Goal: Find specific page/section: Find specific page/section

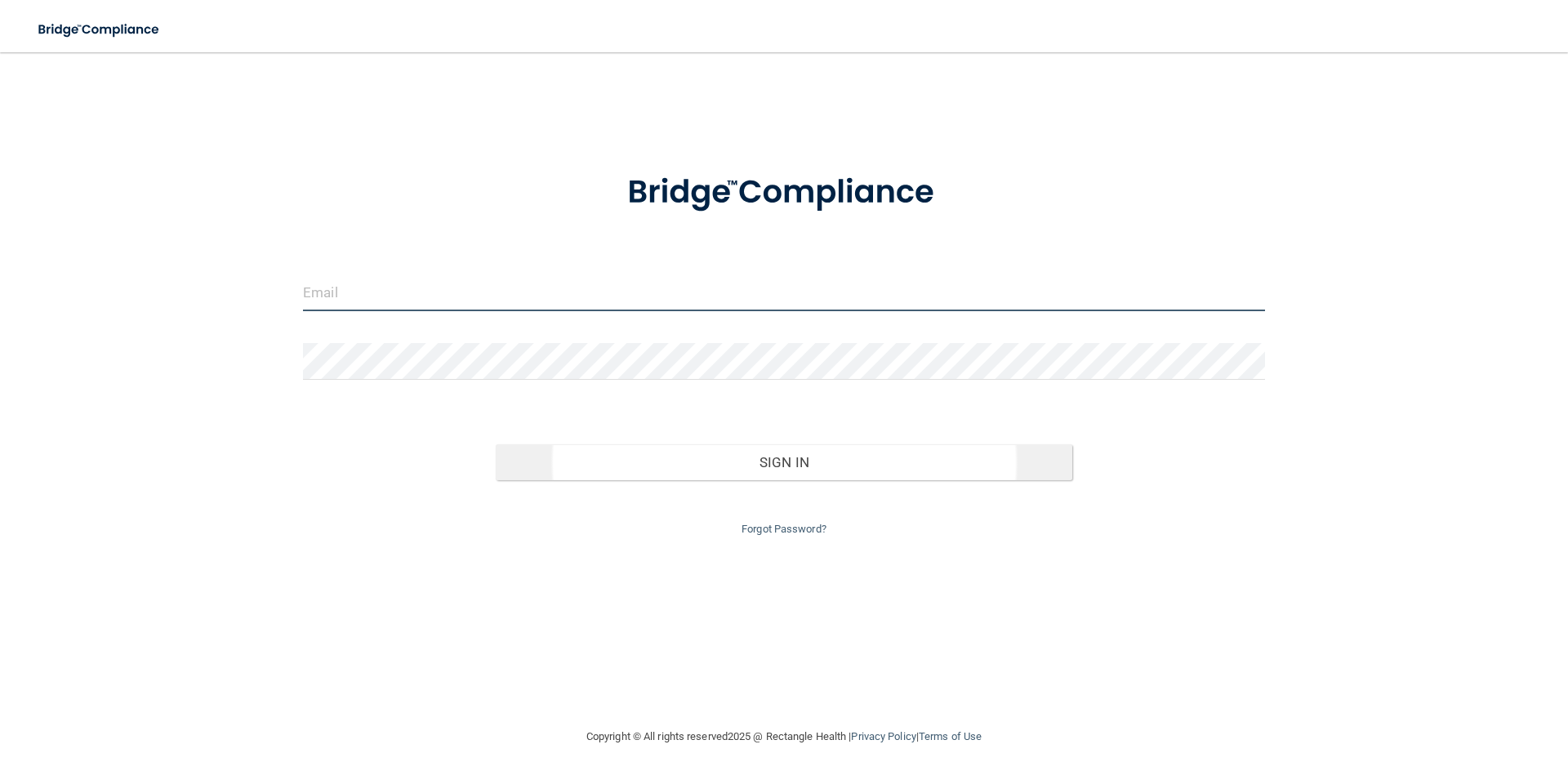
type input "[EMAIL_ADDRESS][DOMAIN_NAME]"
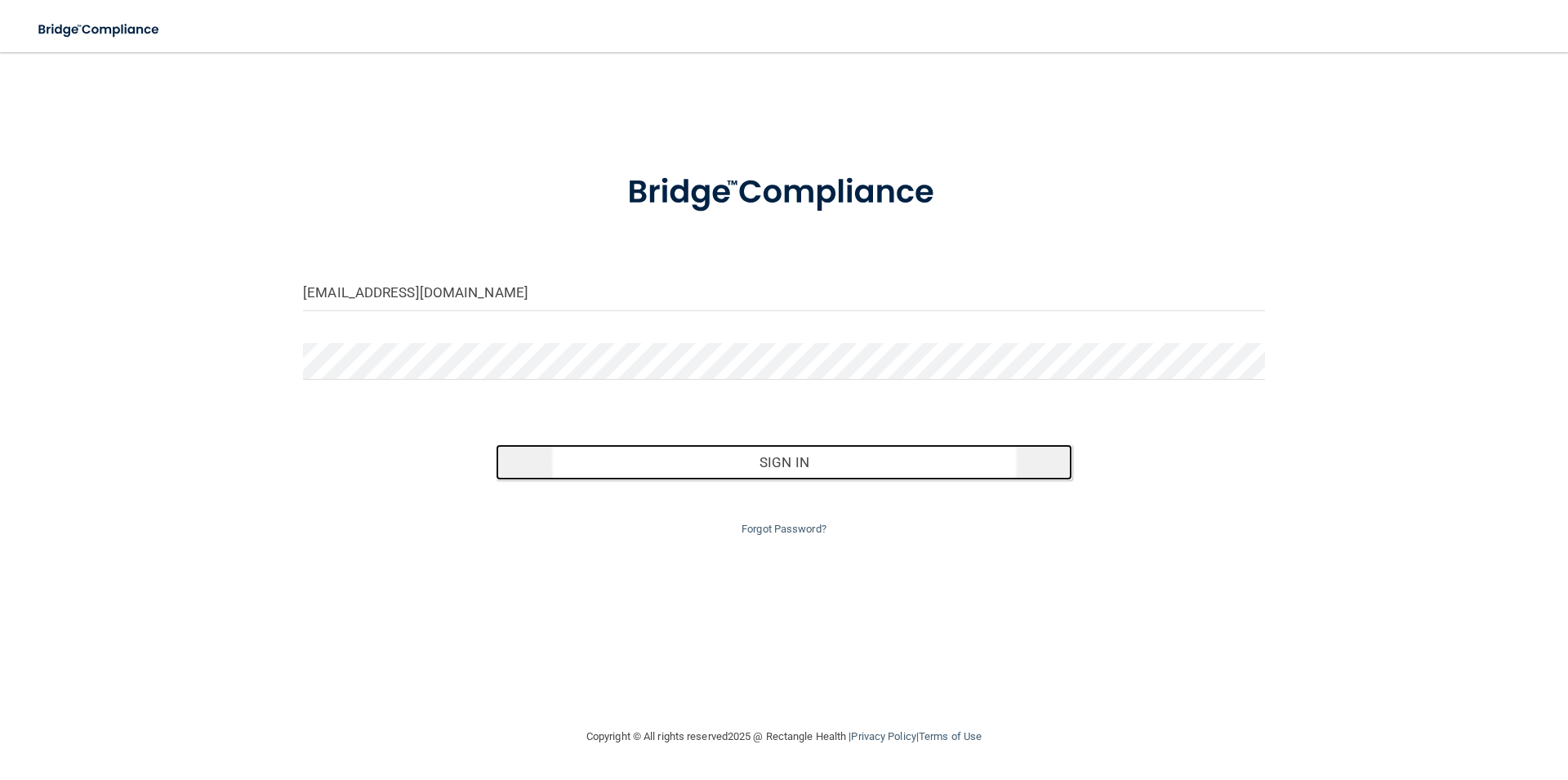
click at [776, 466] on button "Sign In" at bounding box center [785, 462] width 578 height 36
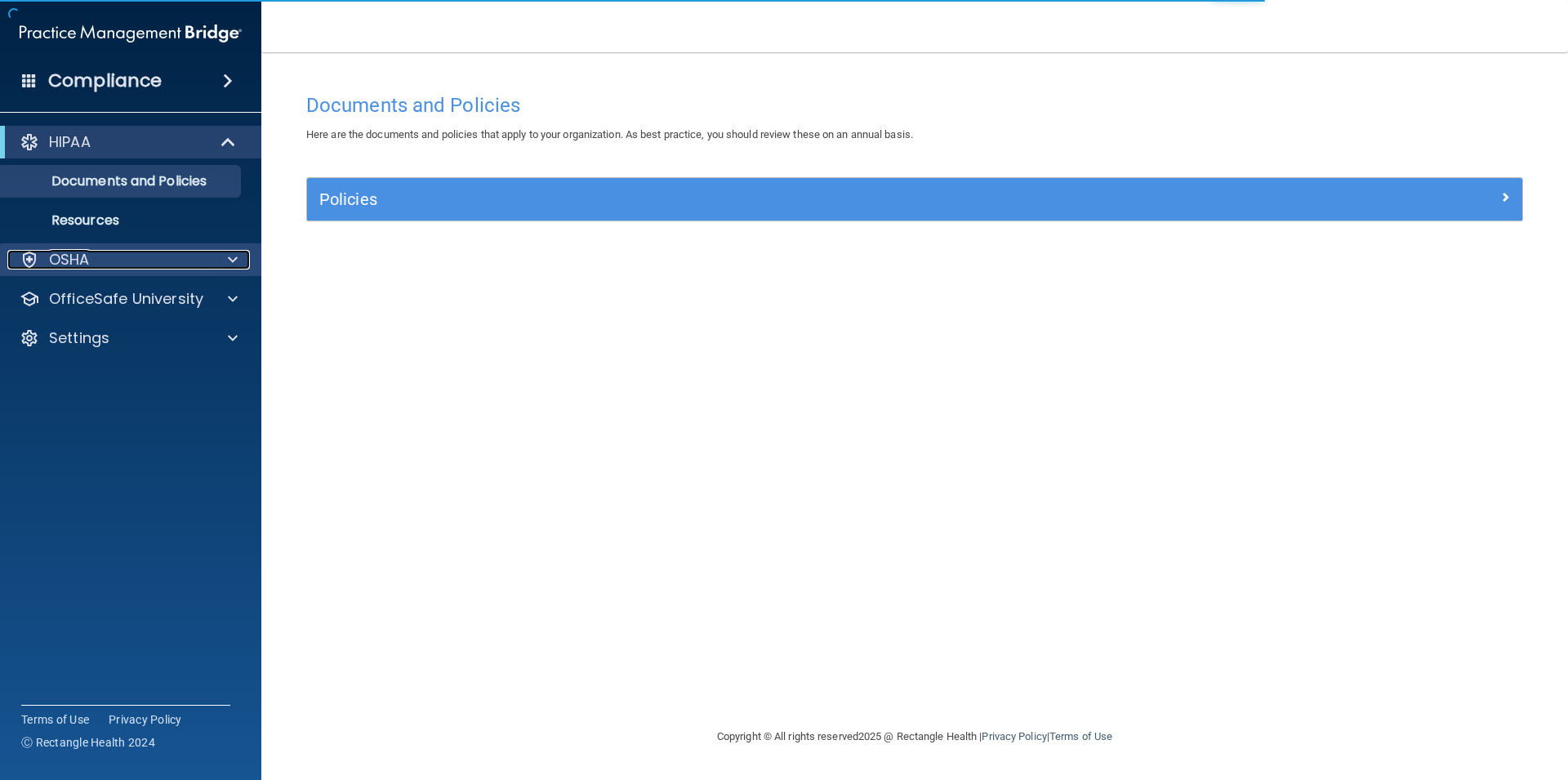
click at [64, 258] on p "OSHA" at bounding box center [69, 260] width 40 height 20
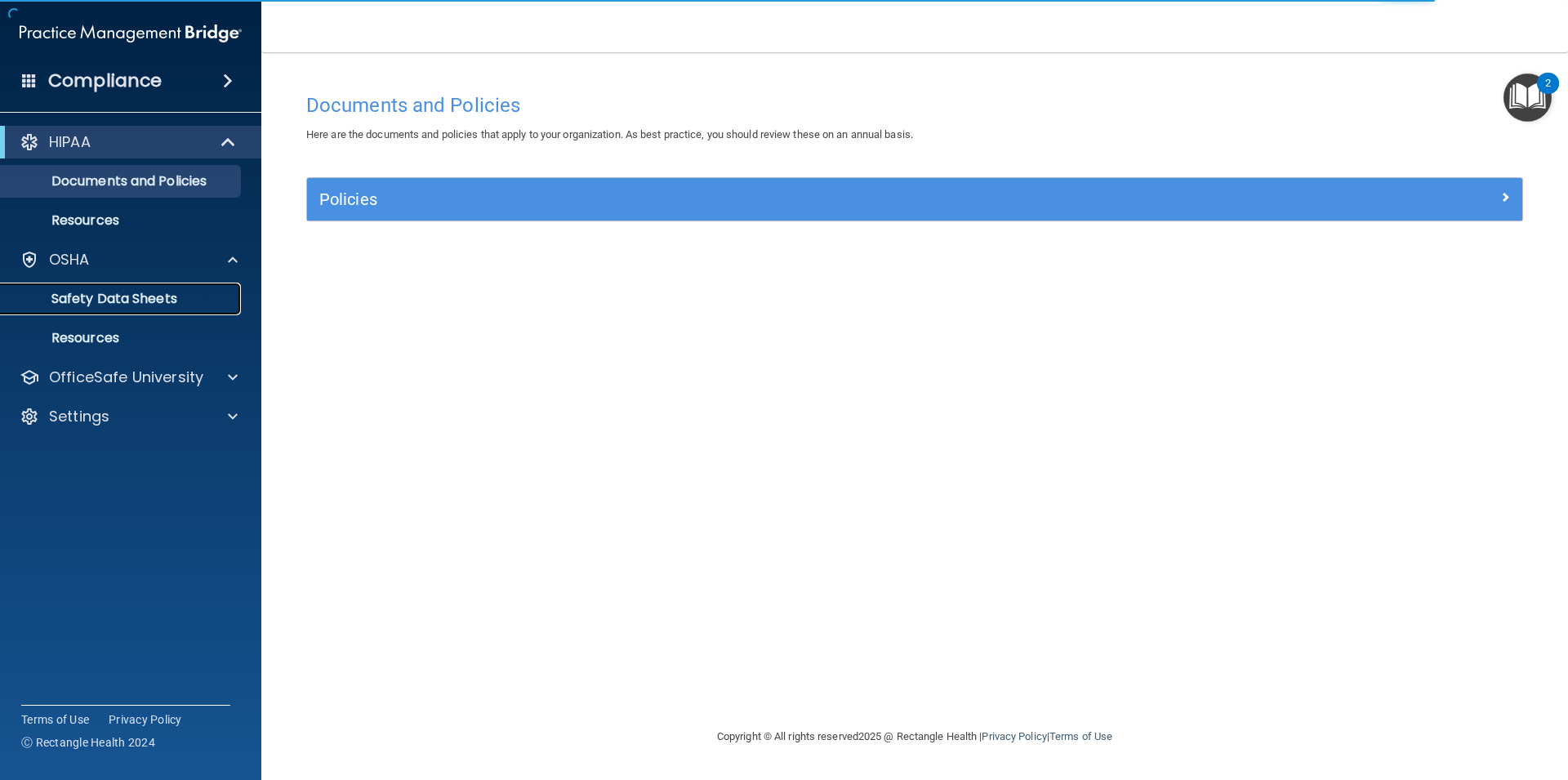
click at [77, 294] on p "Safety Data Sheets" at bounding box center [121, 298] width 223 height 16
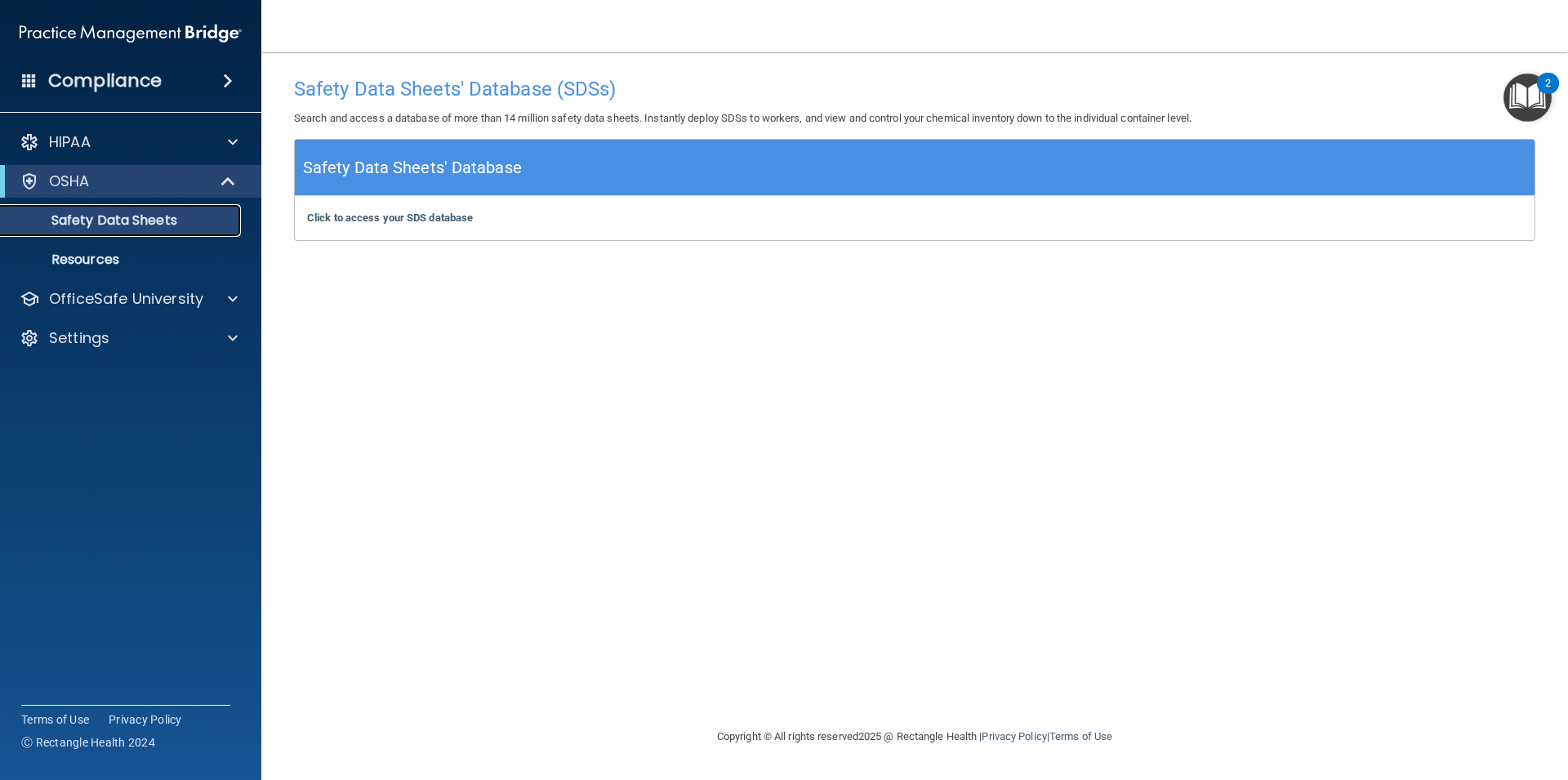
click at [117, 214] on p "Safety Data Sheets" at bounding box center [121, 220] width 223 height 16
click at [418, 216] on b "Click to access your SDS database" at bounding box center [390, 217] width 166 height 12
